Goal: Information Seeking & Learning: Learn about a topic

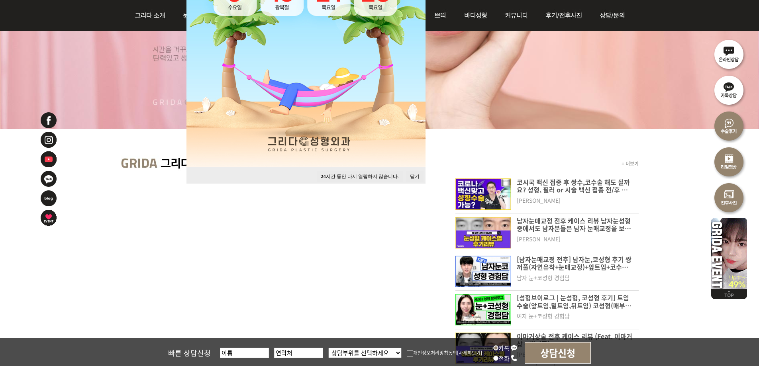
scroll to position [239, 0]
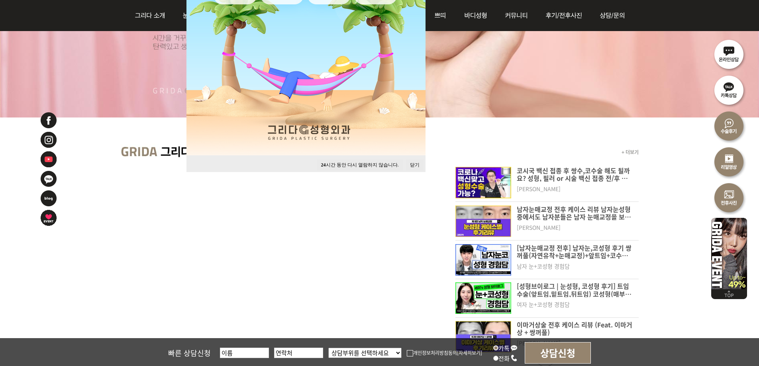
click at [419, 165] on button "닫기" at bounding box center [415, 165] width 18 height 11
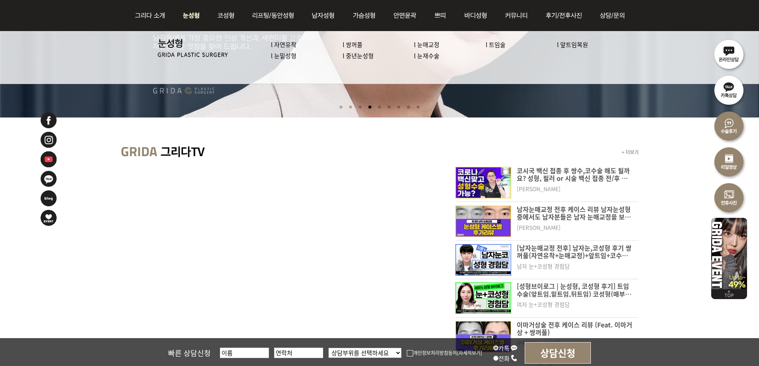
click at [289, 45] on link "l 자연유착" at bounding box center [283, 44] width 25 height 8
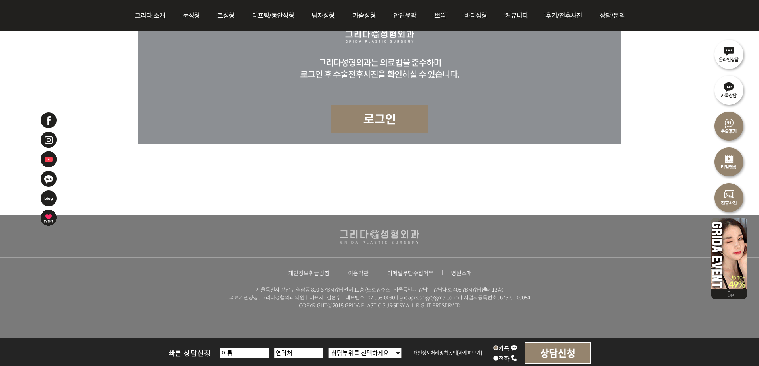
scroll to position [4063, 0]
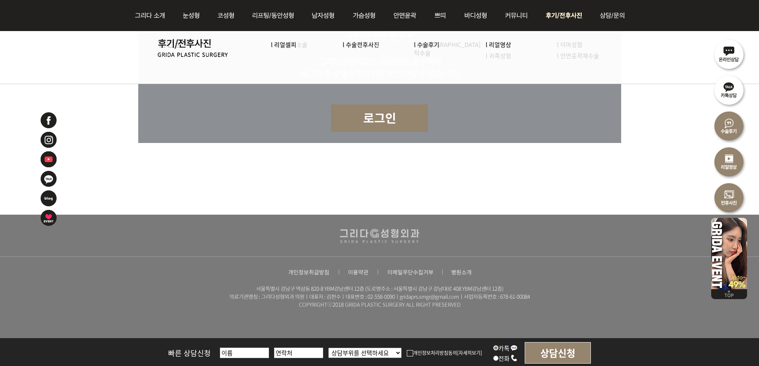
click at [558, 16] on img at bounding box center [564, 15] width 55 height 31
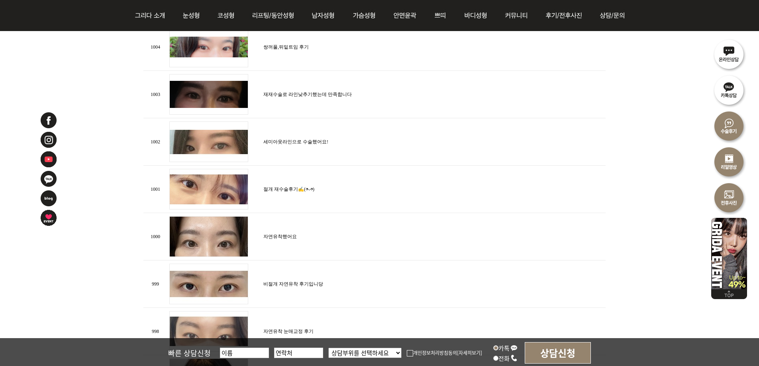
scroll to position [558, 0]
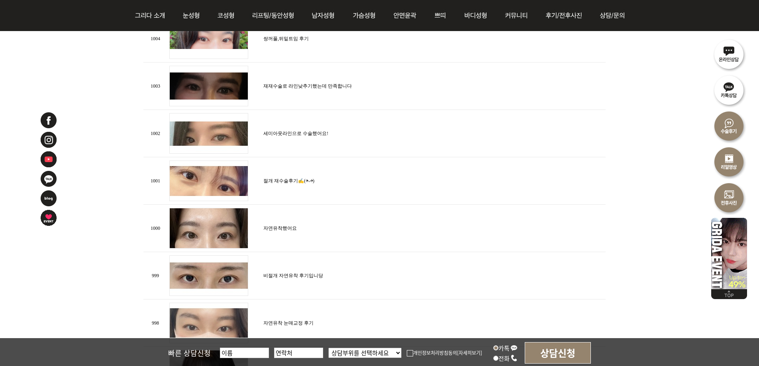
click at [304, 134] on td "세미아웃라인으로 수술했어요!" at bounding box center [433, 133] width 344 height 47
click at [303, 132] on link "세미아웃라인으로 수술했어요!" at bounding box center [295, 134] width 65 height 6
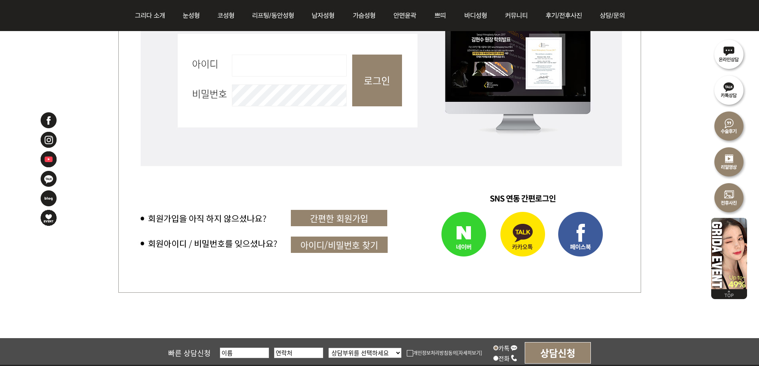
scroll to position [398, 0]
